Goal: Find specific page/section: Find specific page/section

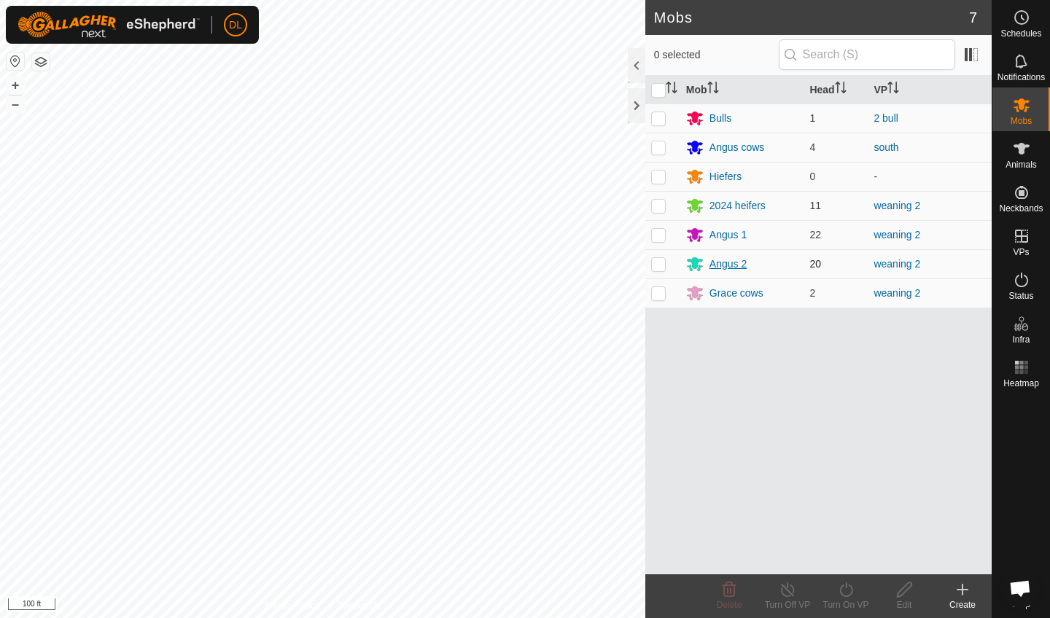
click at [719, 270] on div "Angus 2" at bounding box center [727, 264] width 37 height 15
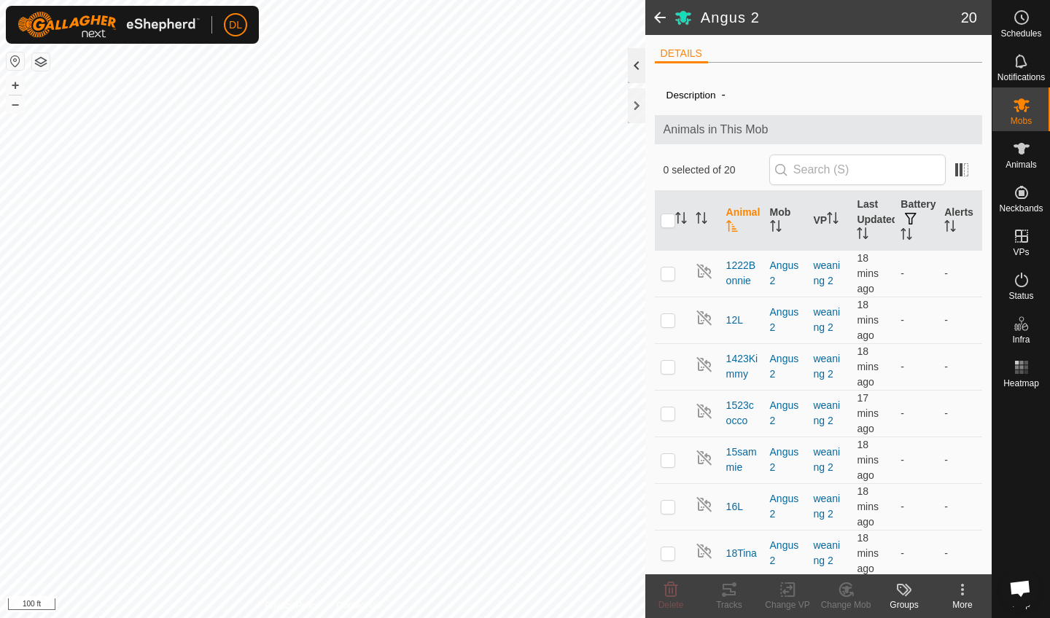
click at [634, 63] on div at bounding box center [636, 65] width 17 height 35
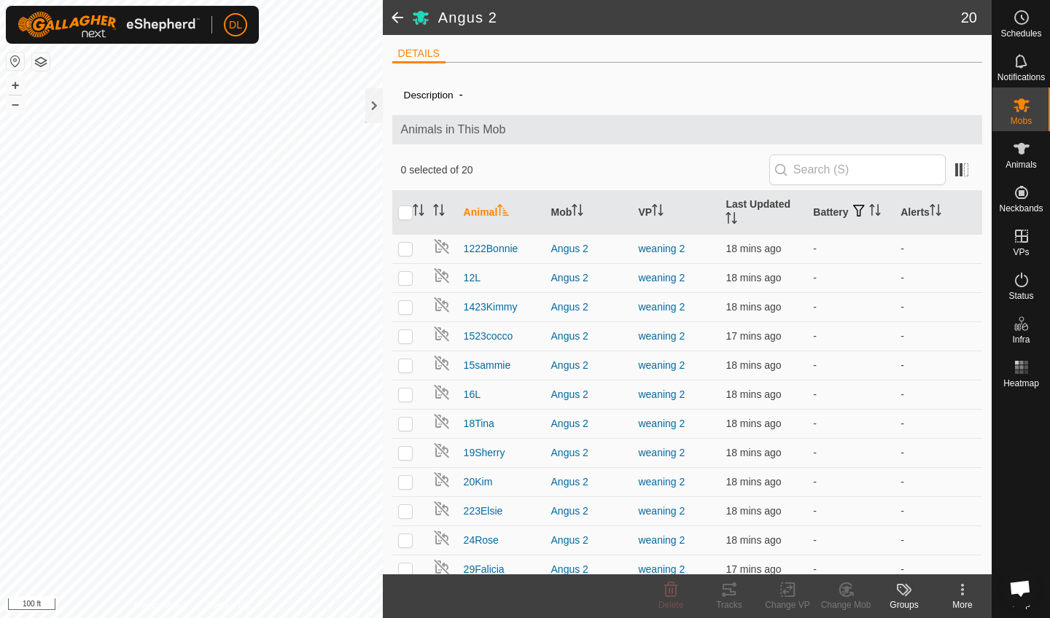
click at [400, 20] on span at bounding box center [397, 17] width 29 height 35
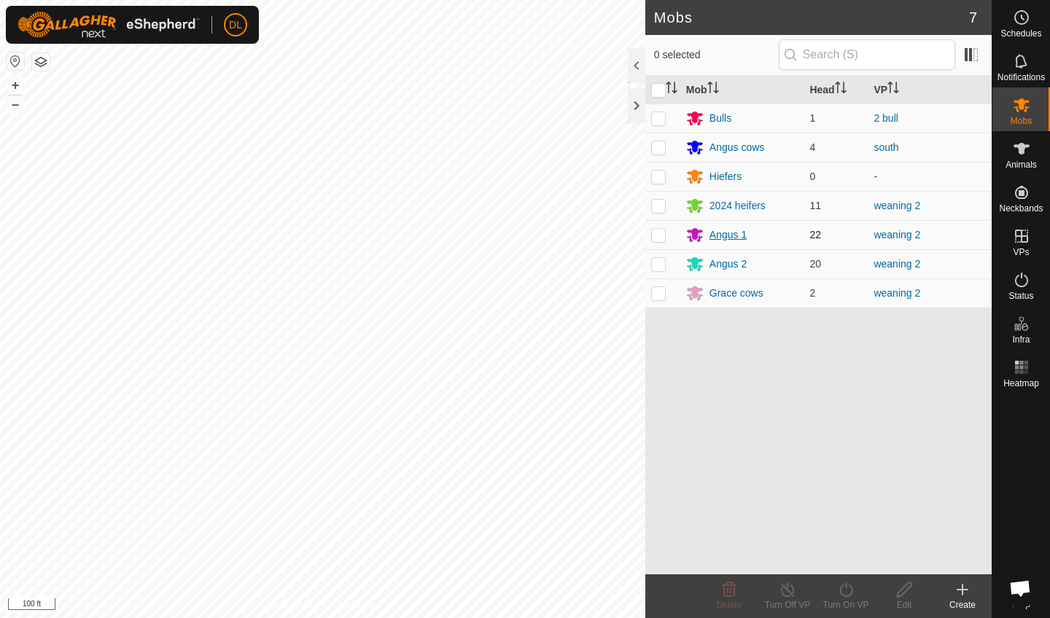
click at [732, 234] on div "Angus 1" at bounding box center [727, 234] width 37 height 15
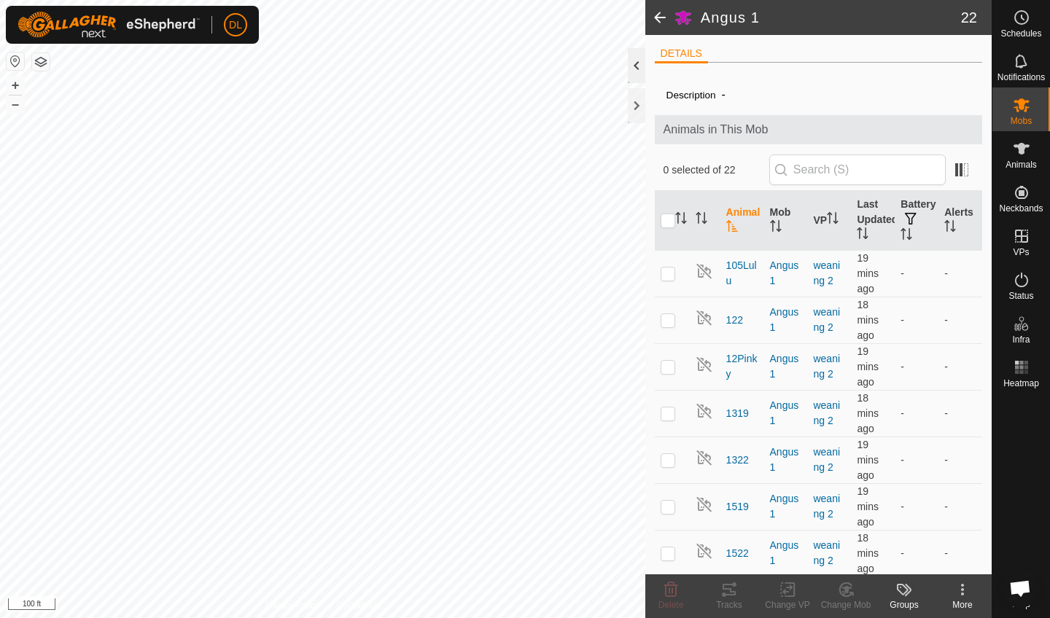
click at [631, 71] on div at bounding box center [636, 65] width 17 height 35
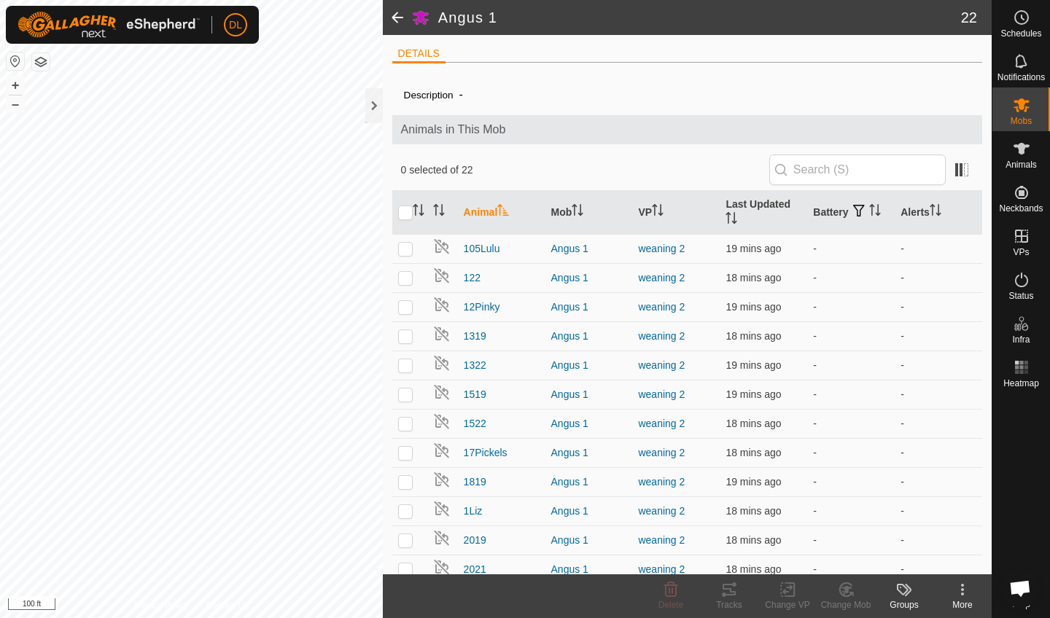
click at [398, 20] on span at bounding box center [397, 17] width 29 height 35
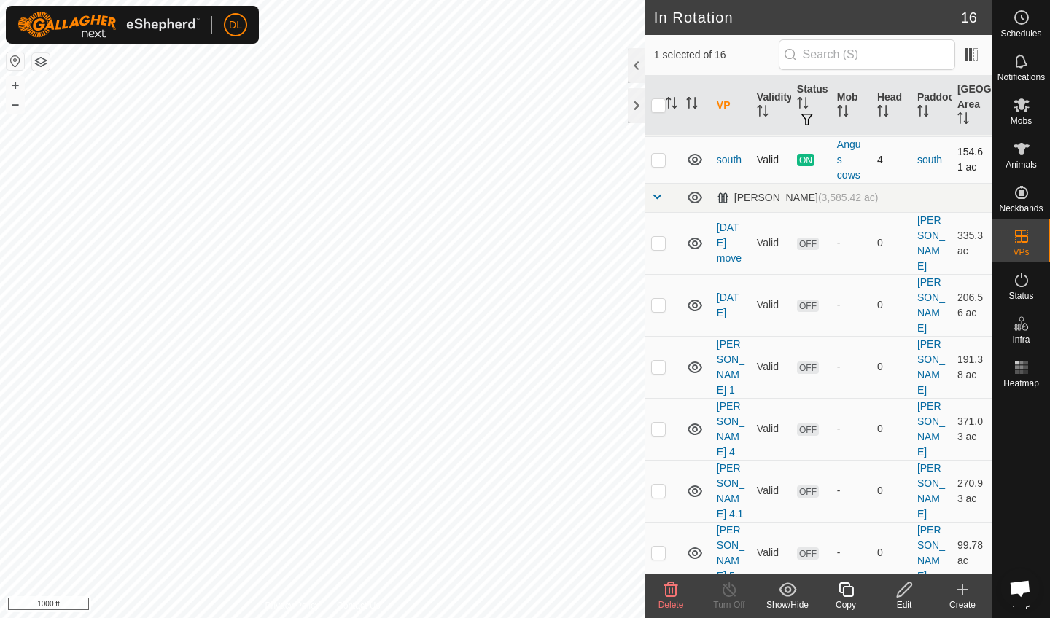
scroll to position [270, 0]
checkbox input "false"
